Goal: Complete application form

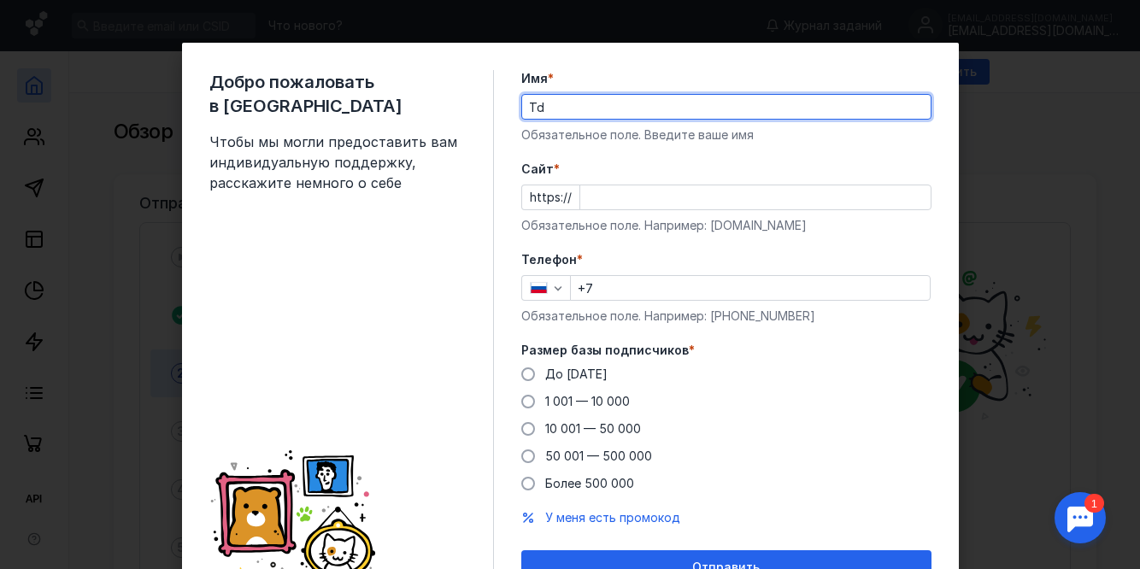
type input "T"
type input "[PERSON_NAME]"
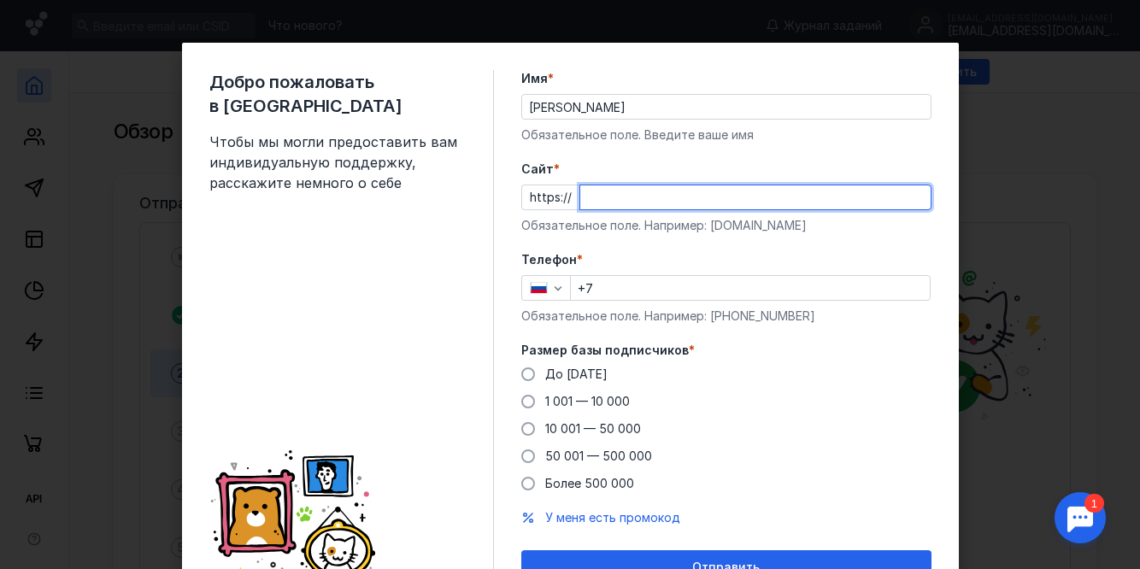
type input "ы"
type input "[DOMAIN_NAME]"
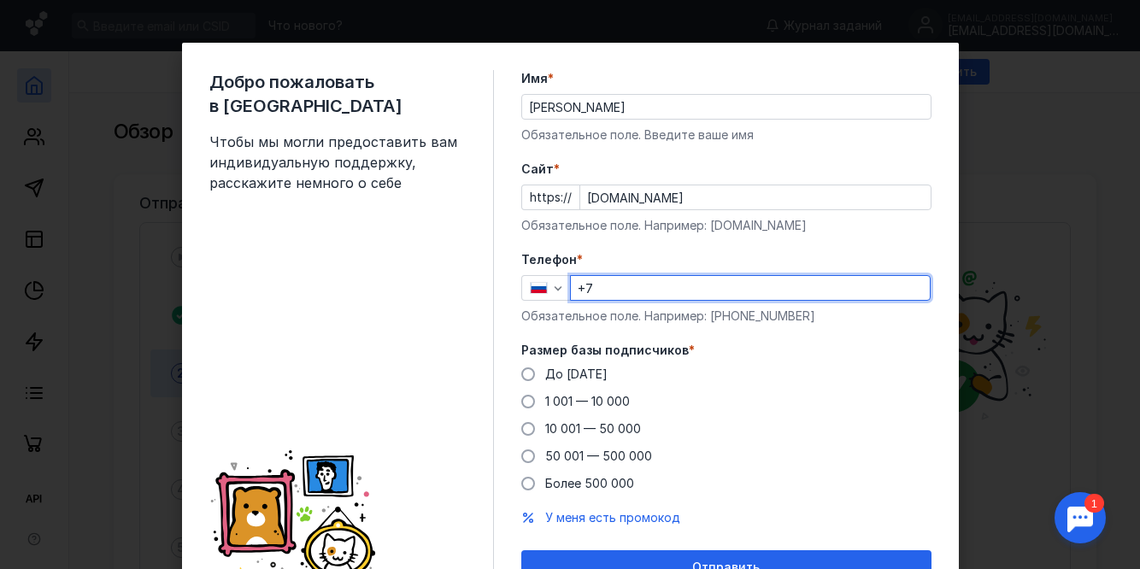
click at [609, 292] on input "+7" at bounding box center [750, 288] width 359 height 24
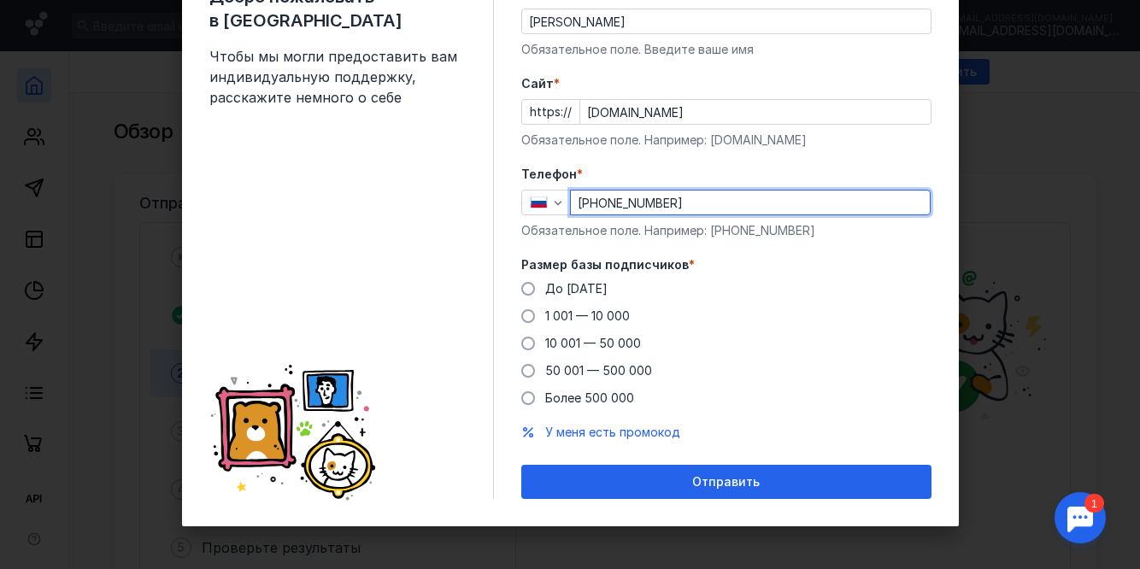
scroll to position [85, 0]
type input "[PHONE_NUMBER]"
click at [562, 338] on span "10 001 — 50 000" at bounding box center [593, 343] width 96 height 15
click at [0, 0] on input "10 001 — 50 000" at bounding box center [0, 0] width 0 height 0
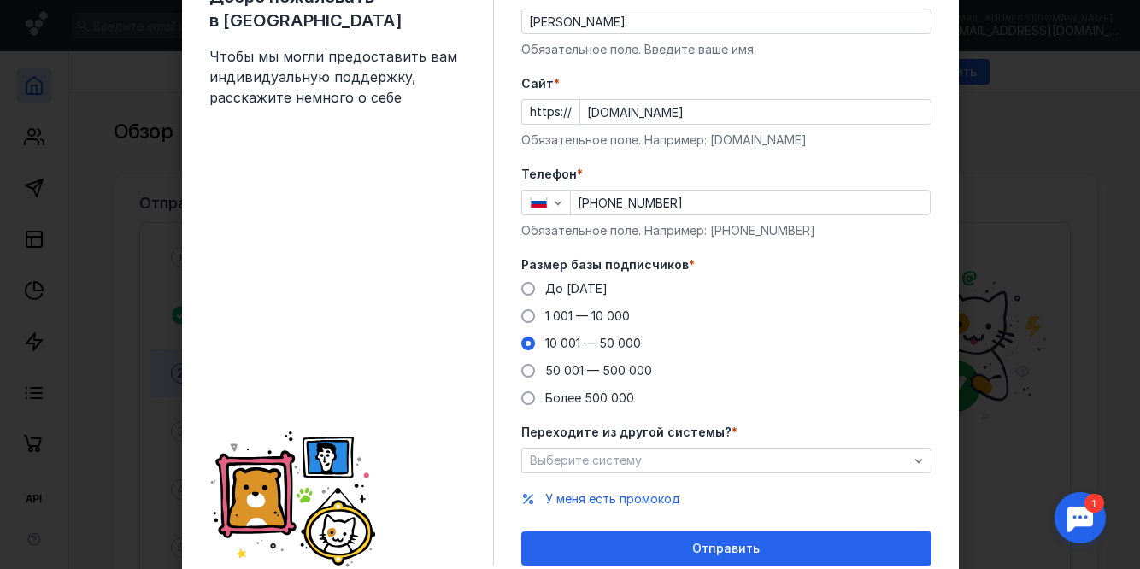
scroll to position [105, 0]
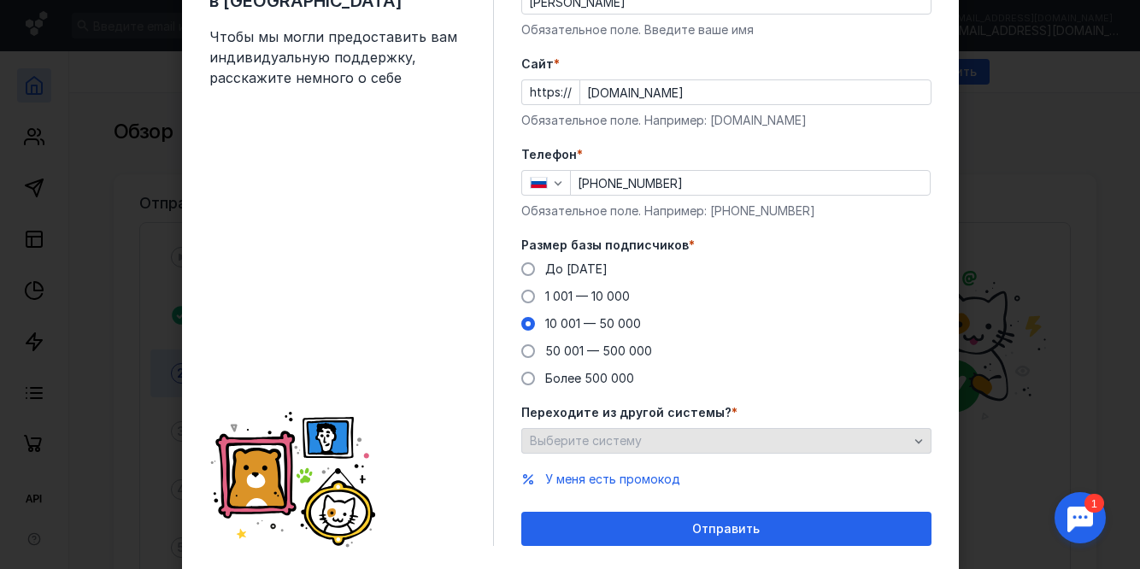
click at [737, 438] on div "Выберите систему" at bounding box center [719, 441] width 387 height 15
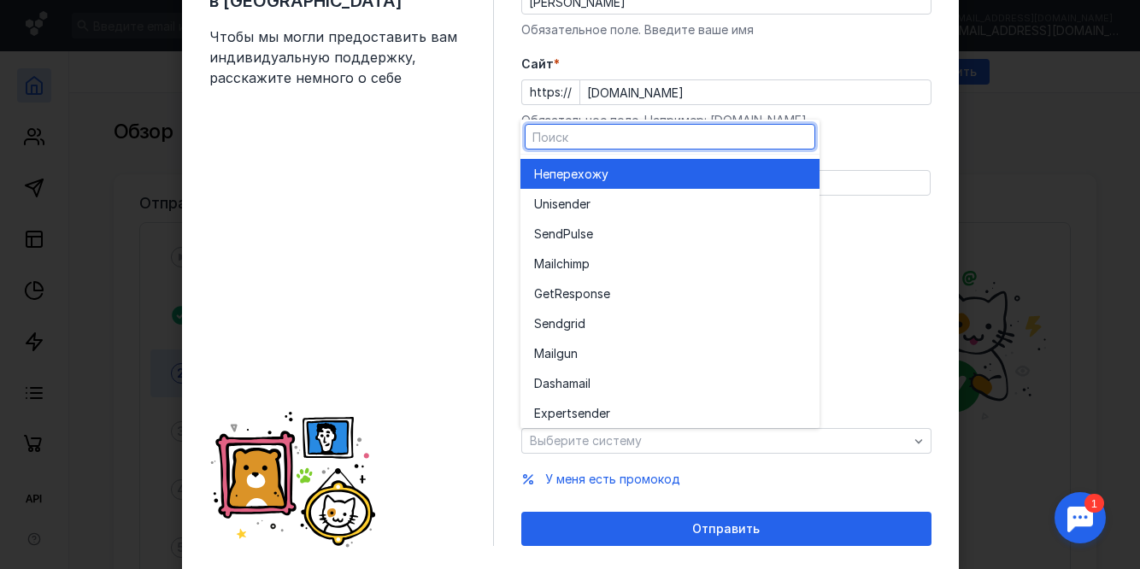
click at [700, 179] on div "Не перехожу" at bounding box center [670, 174] width 272 height 17
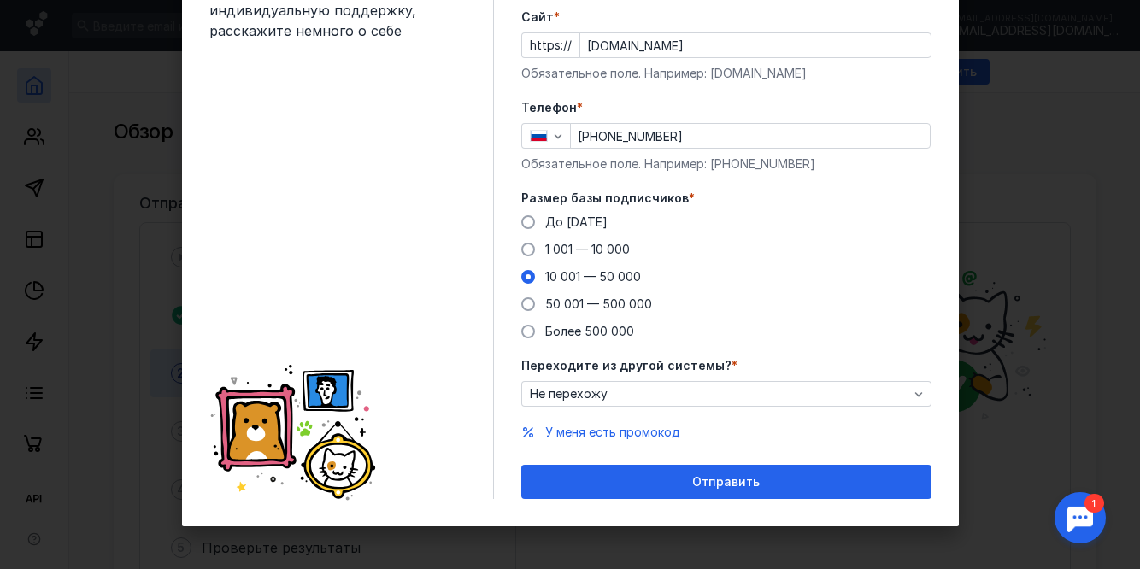
scroll to position [136, 0]
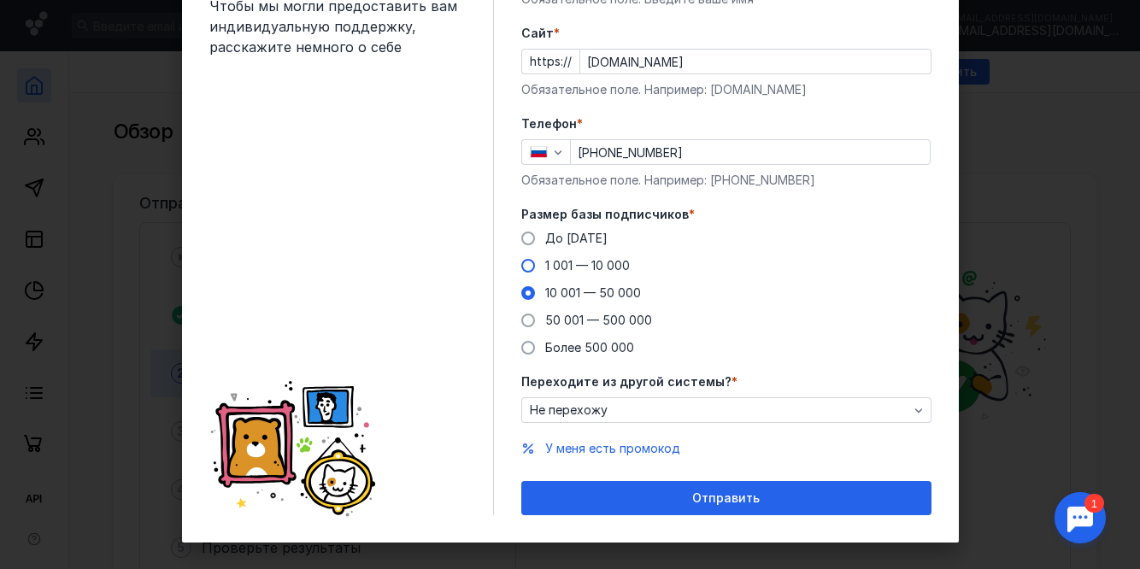
click at [607, 267] on span "1 001 — 10 000" at bounding box center [587, 265] width 85 height 15
click at [0, 0] on input "1 001 — 10 000" at bounding box center [0, 0] width 0 height 0
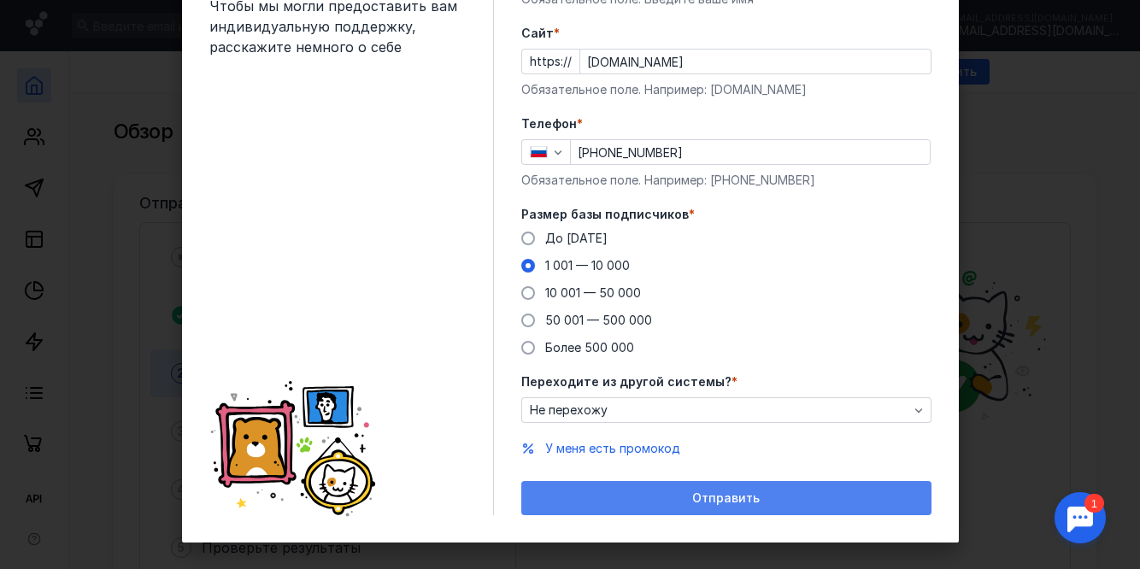
click at [723, 505] on div "Отправить" at bounding box center [726, 498] width 410 height 34
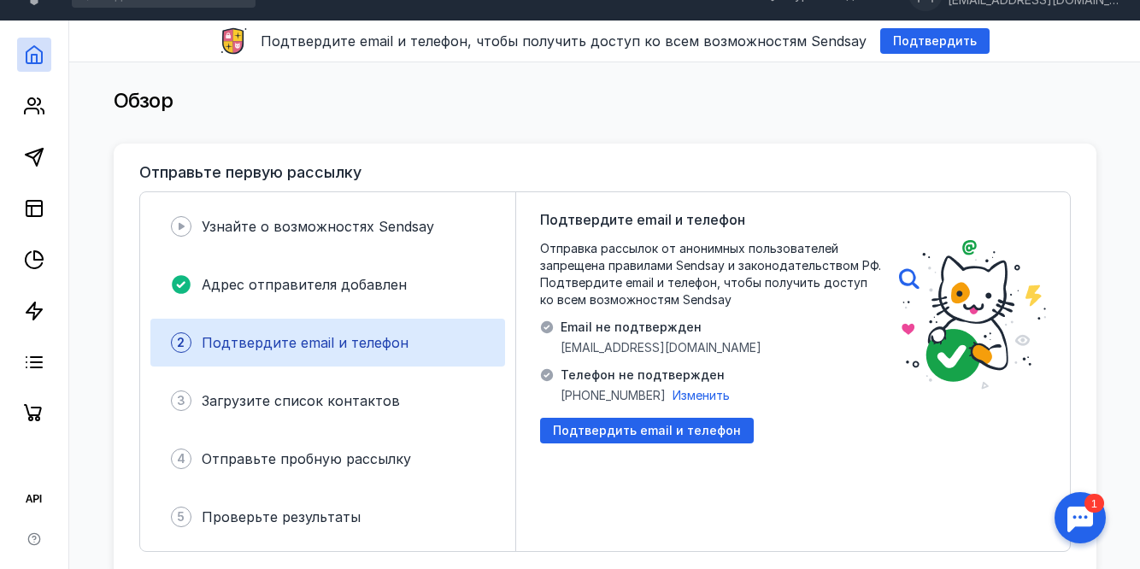
scroll to position [32, 0]
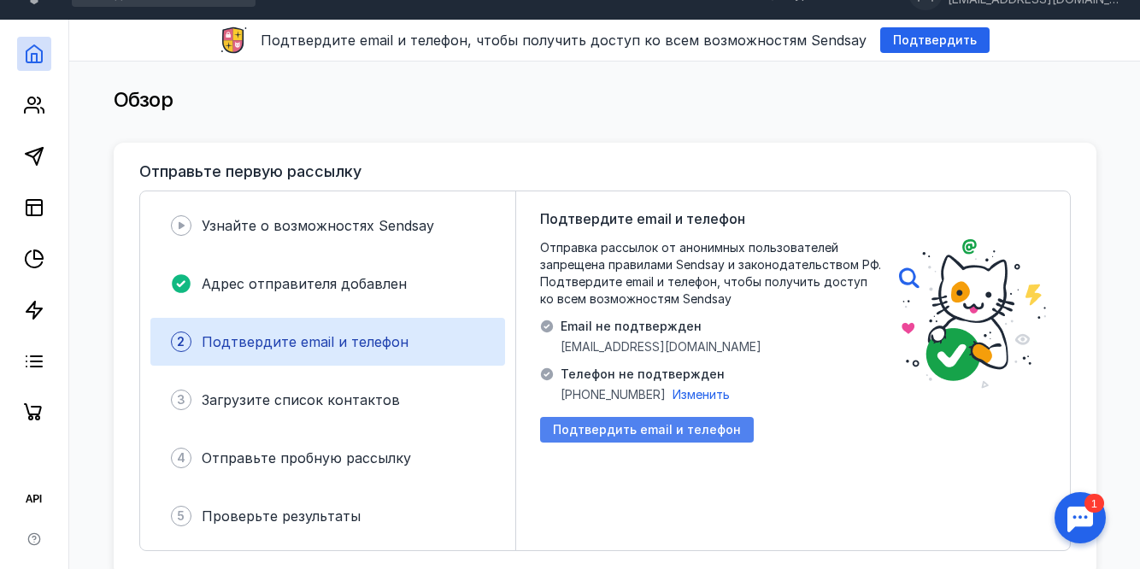
click at [716, 427] on span "Подтвердить email и телефон" at bounding box center [647, 430] width 188 height 15
